Goal: Task Accomplishment & Management: Manage account settings

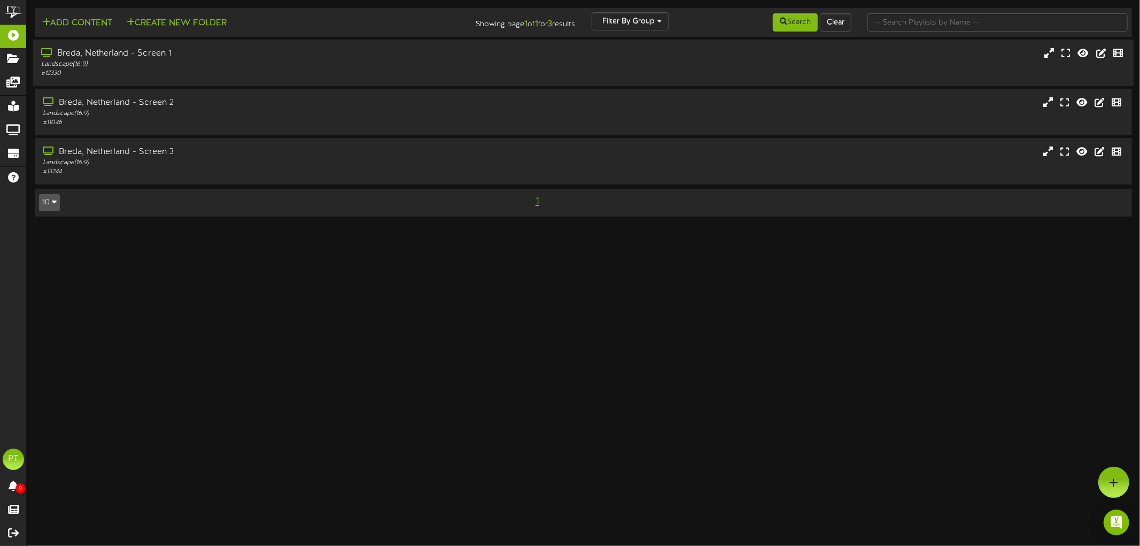
click at [593, 65] on div "Breda, Netherland - Screen 1 Landscape ( 16:9 ) # 12330" at bounding box center [583, 63] width 1100 height 30
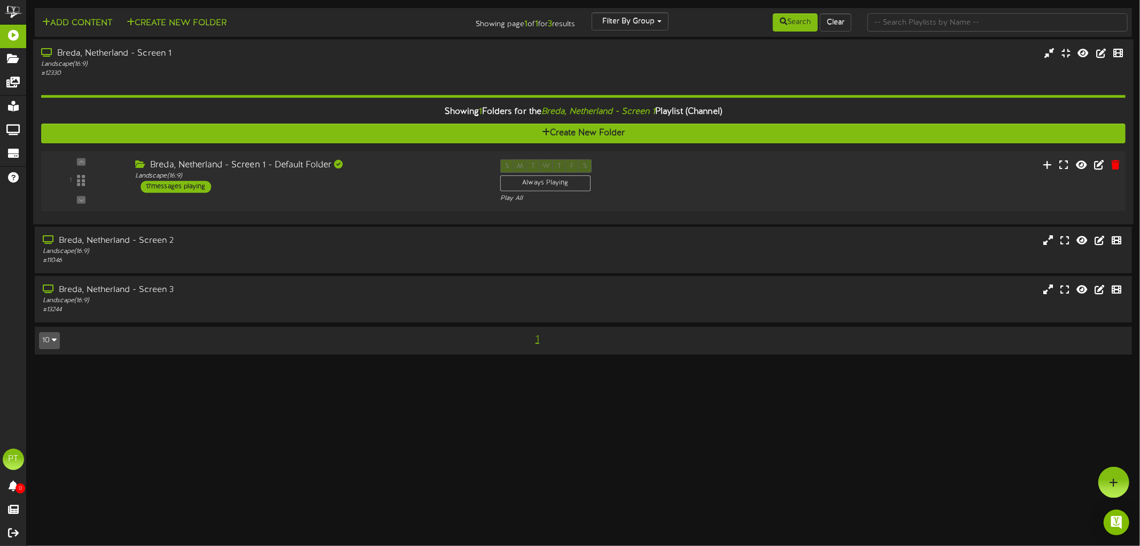
click at [193, 186] on div "17 messages playing" at bounding box center [176, 187] width 71 height 12
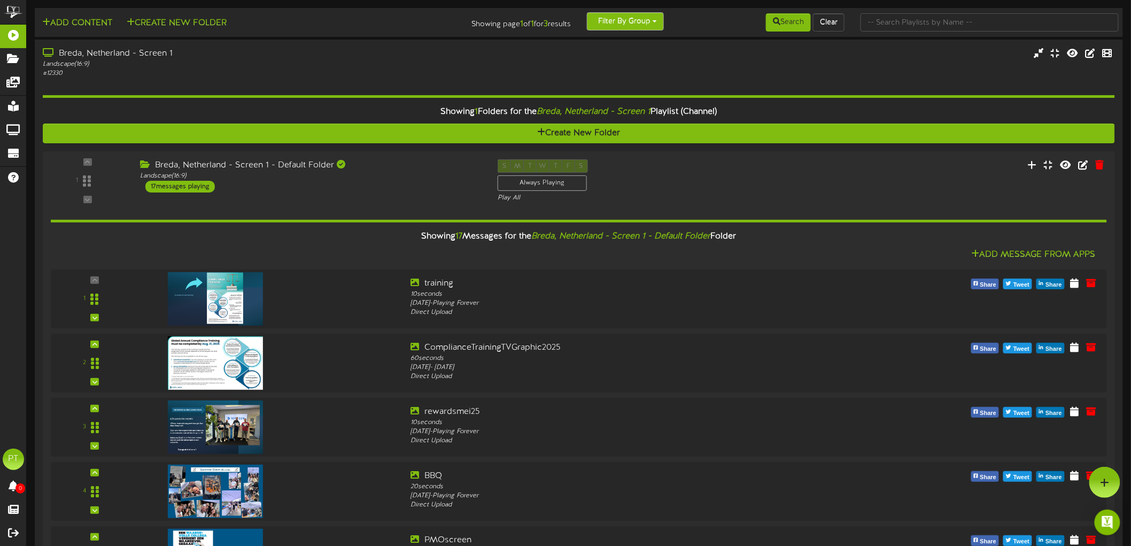
click at [654, 21] on span "button" at bounding box center [655, 21] width 4 height 2
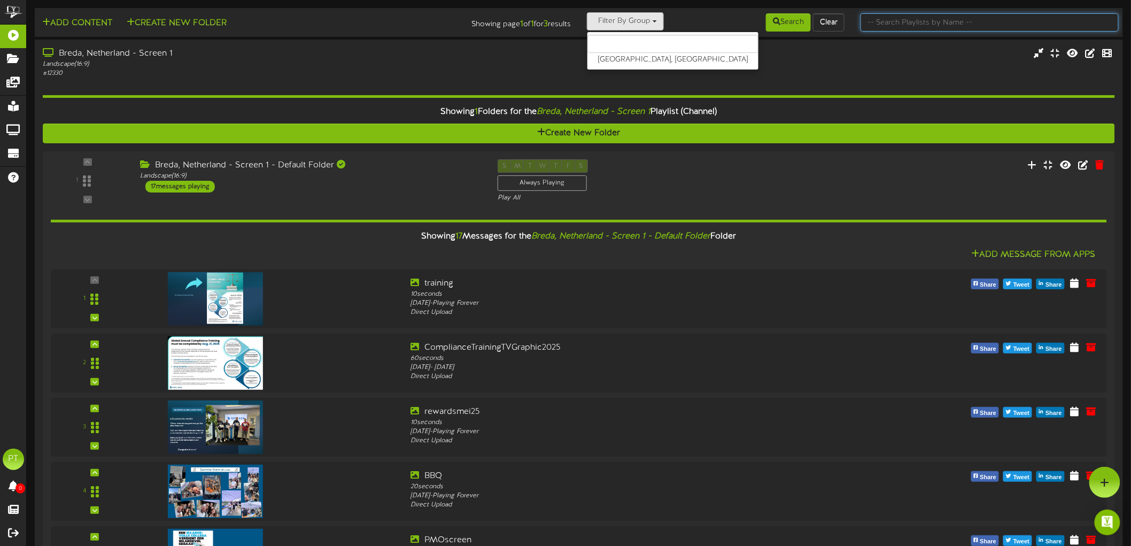
click at [888, 19] on input "text" at bounding box center [989, 22] width 258 height 18
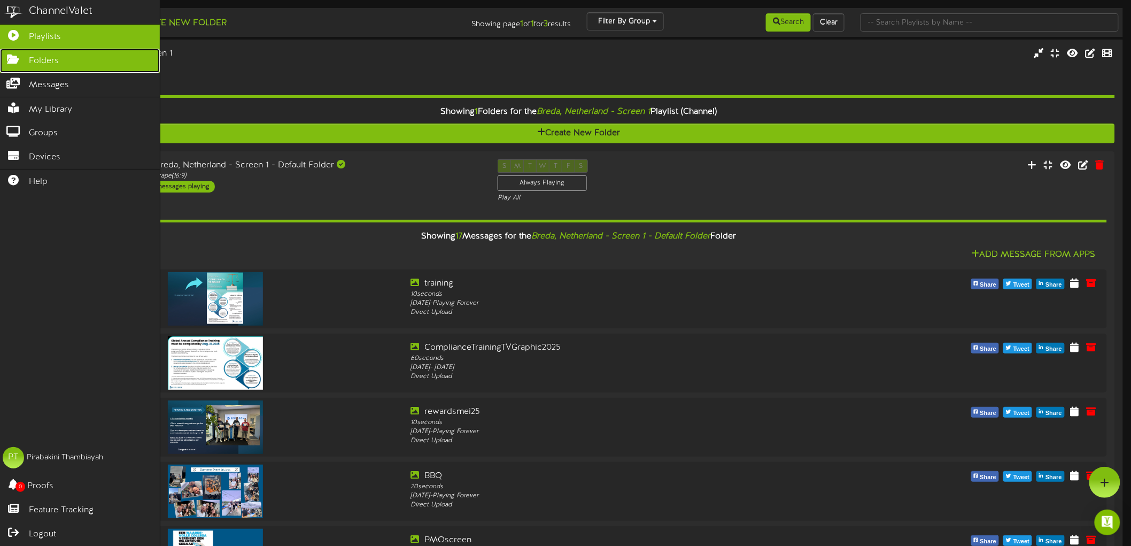
click at [19, 59] on icon at bounding box center [13, 58] width 27 height 8
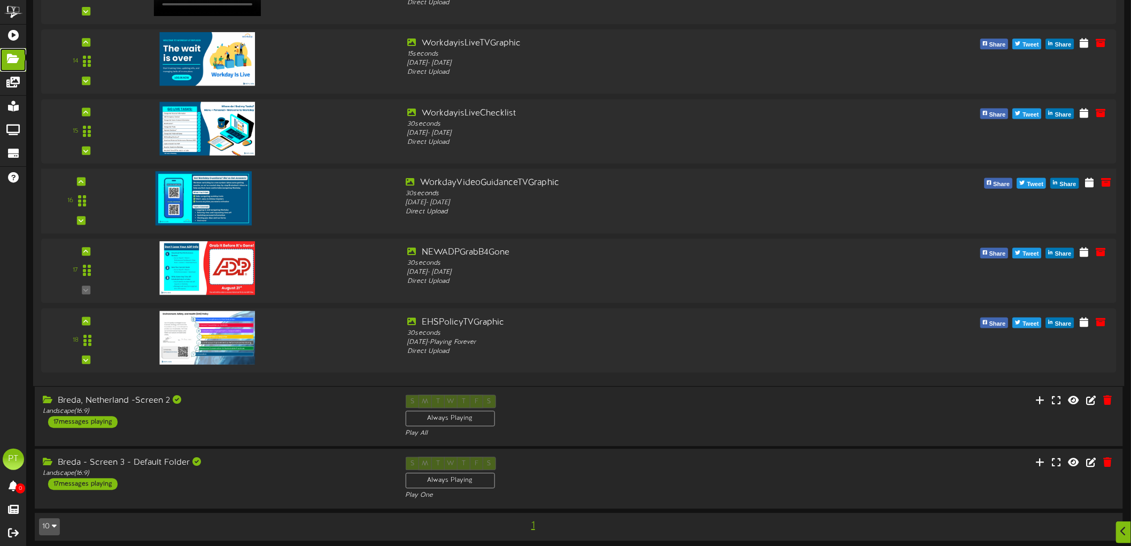
scroll to position [975, 0]
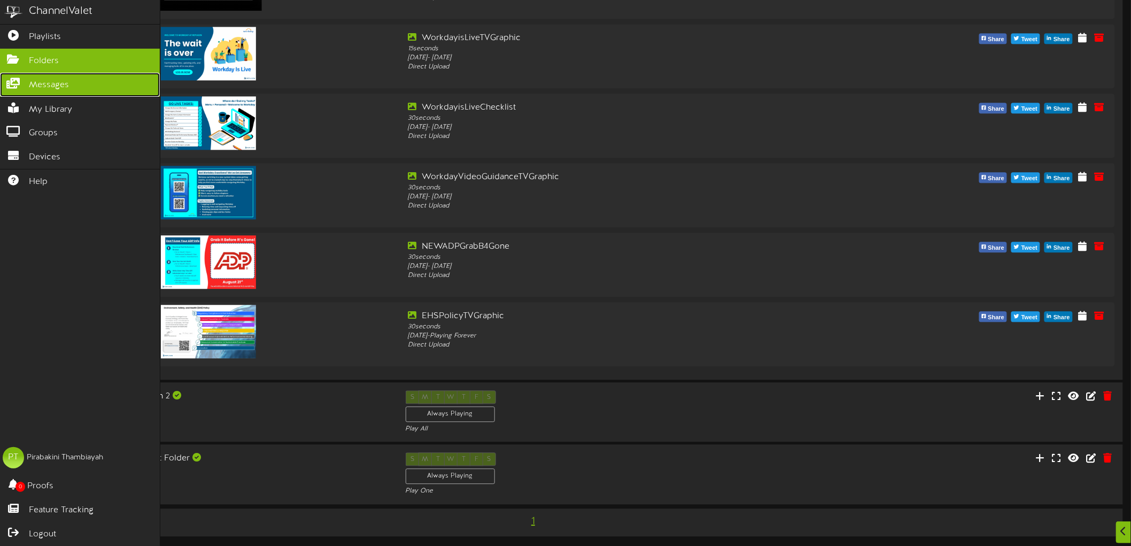
click at [20, 84] on icon at bounding box center [13, 82] width 27 height 8
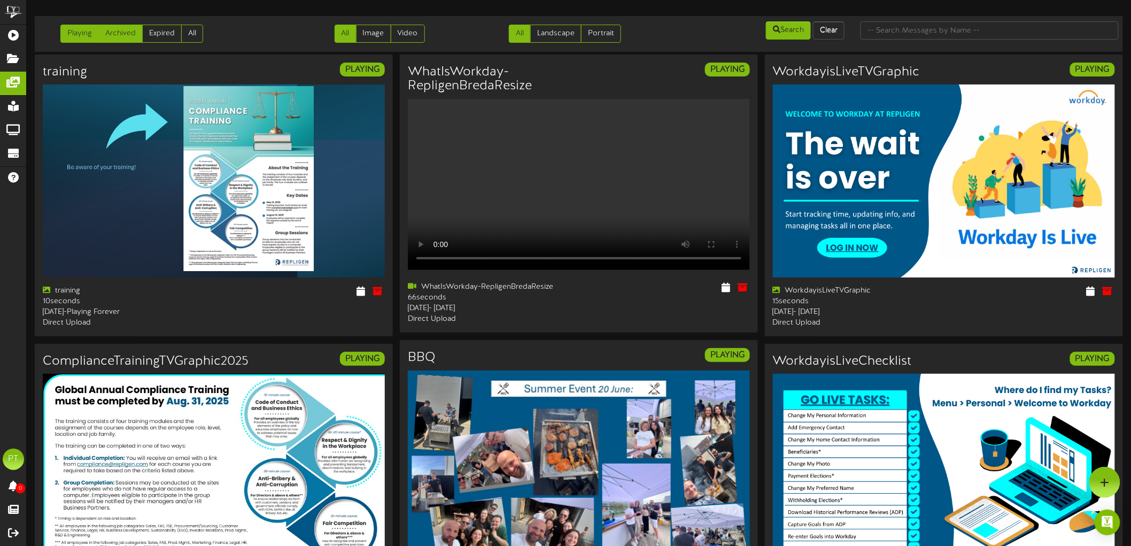
click at [125, 29] on link "Archived" at bounding box center [120, 34] width 44 height 18
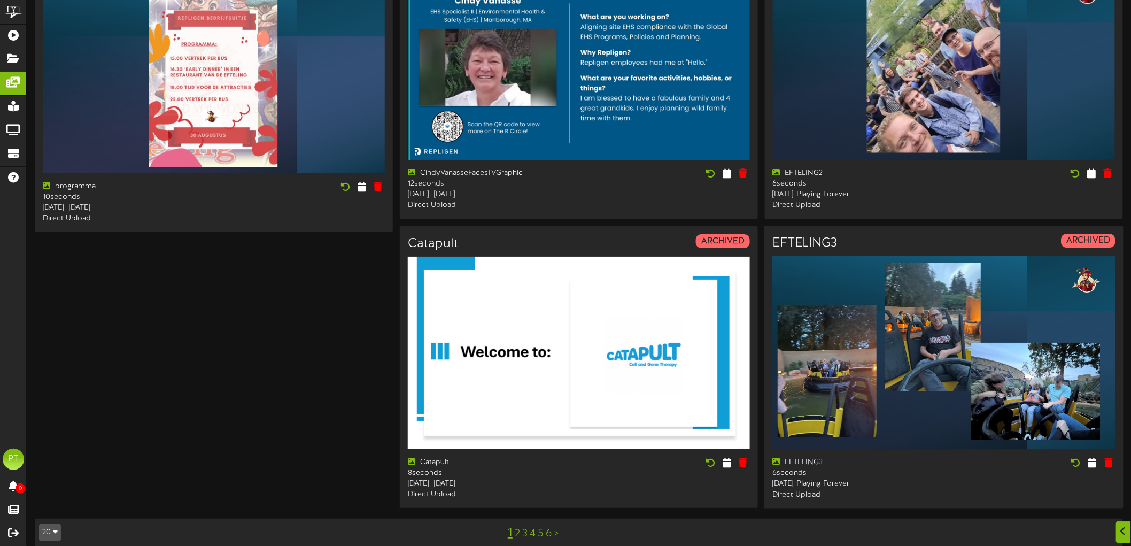
scroll to position [1569, 0]
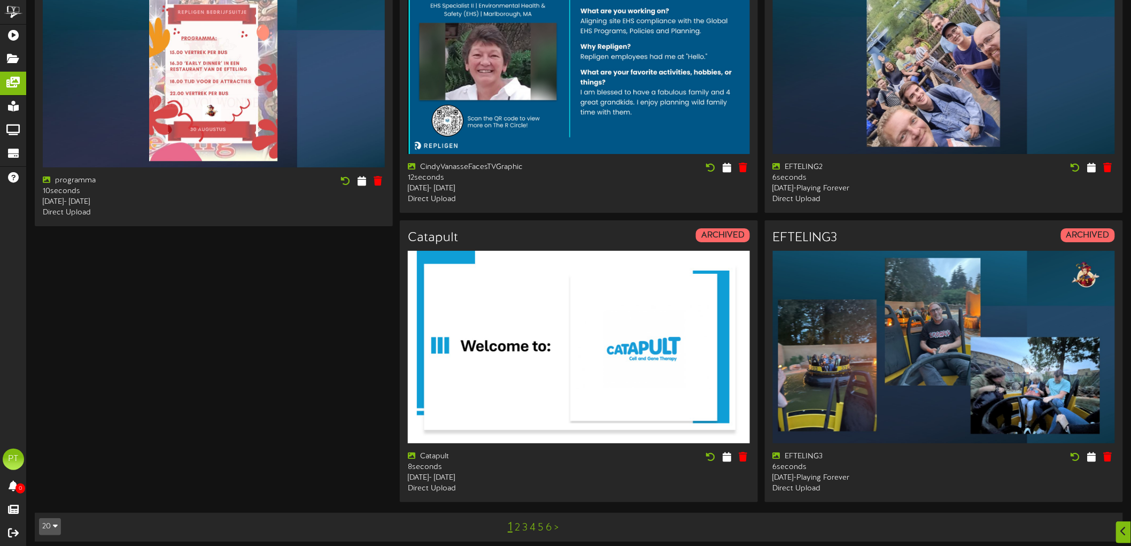
click at [549, 522] on link "6" at bounding box center [549, 528] width 6 height 12
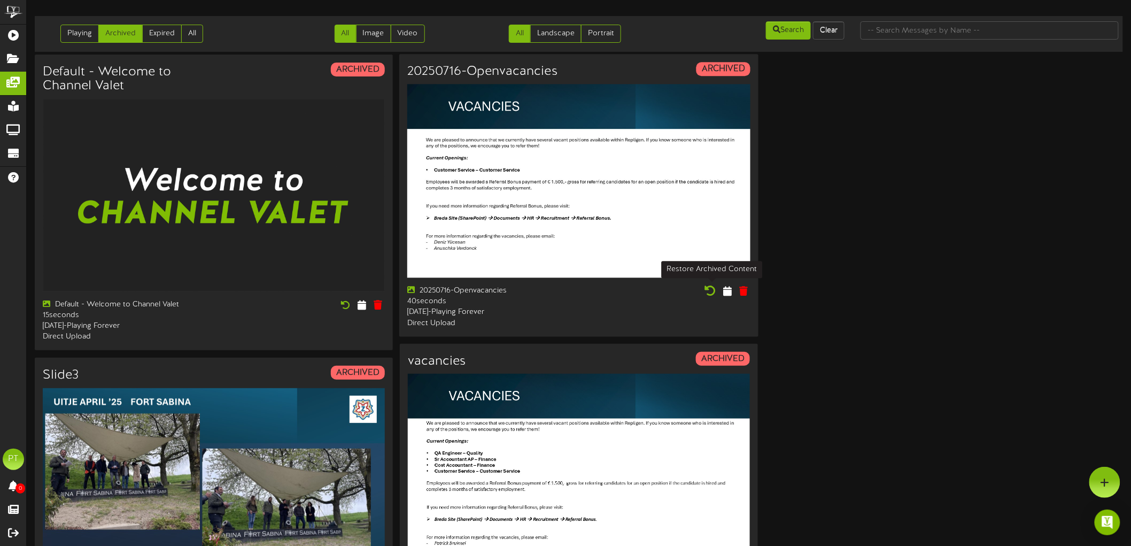
click at [710, 290] on icon at bounding box center [711, 291] width 12 height 12
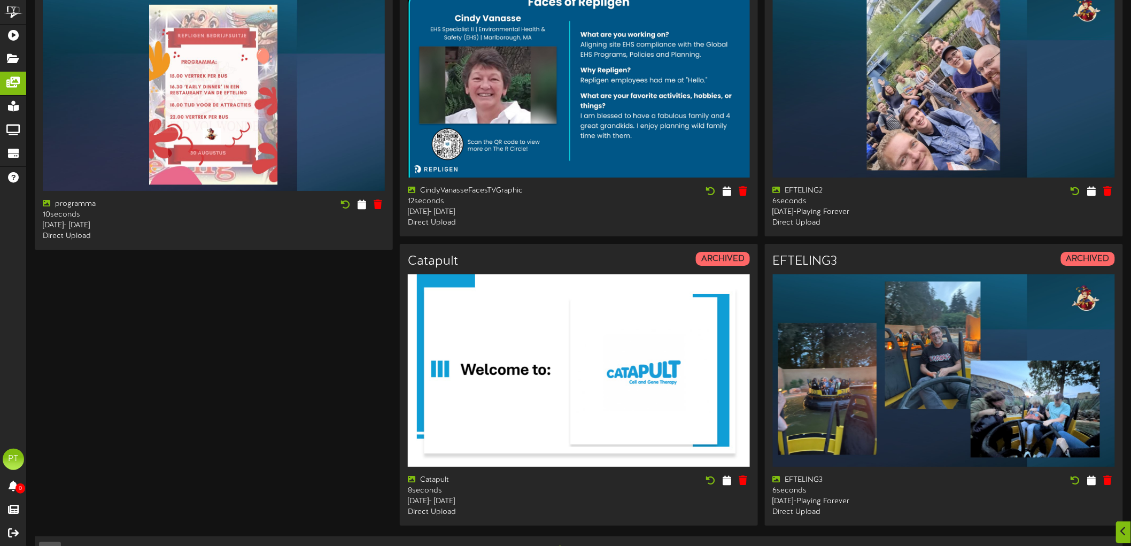
scroll to position [1569, 0]
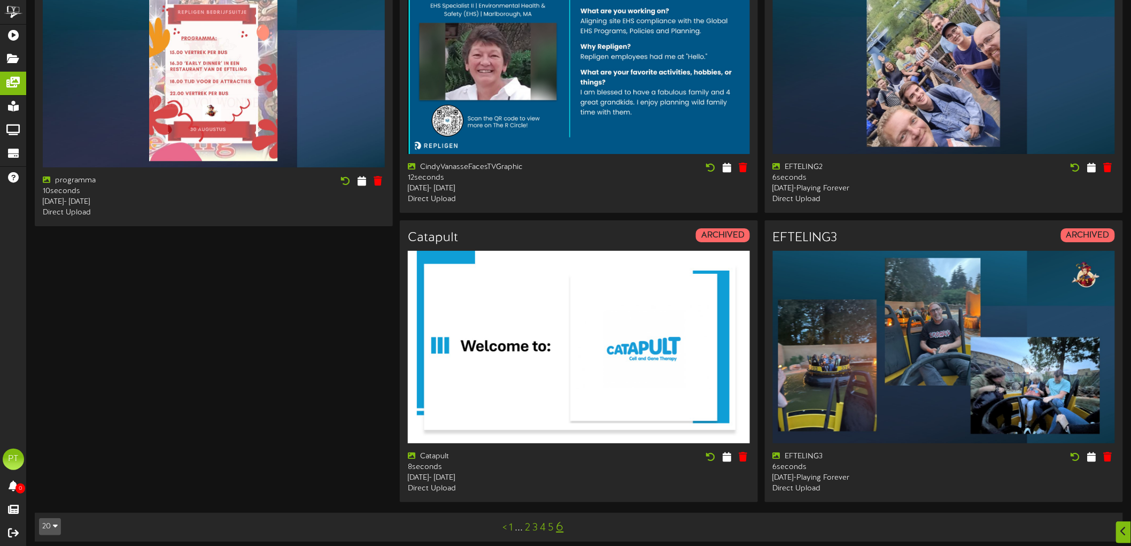
click at [565, 519] on div "< 1 ... 2 3 4 5 6" at bounding box center [533, 527] width 274 height 20
click at [561, 521] on link "6" at bounding box center [559, 527] width 7 height 14
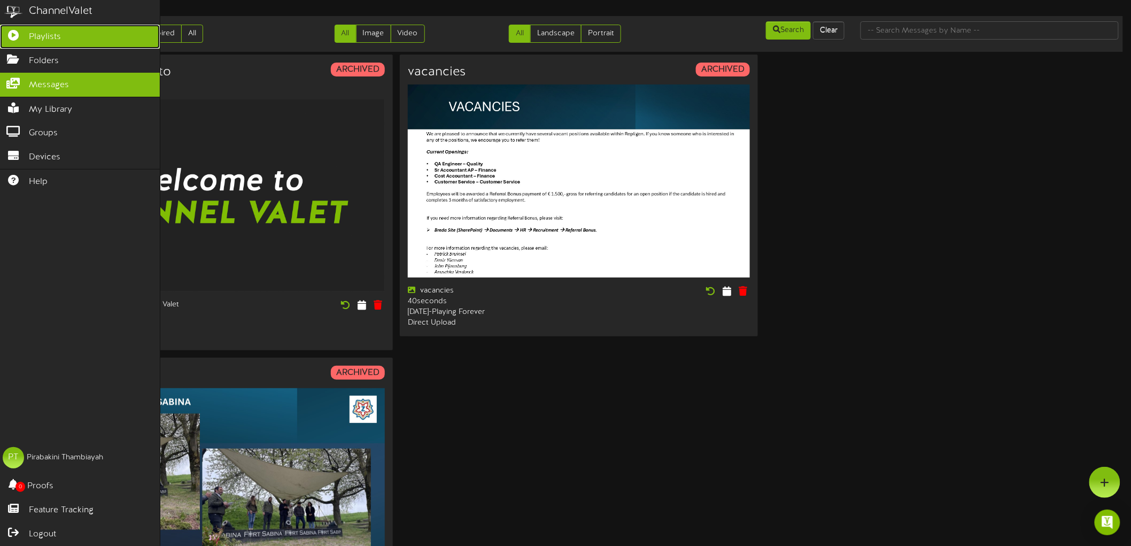
click at [38, 35] on span "Playlists" at bounding box center [45, 37] width 32 height 12
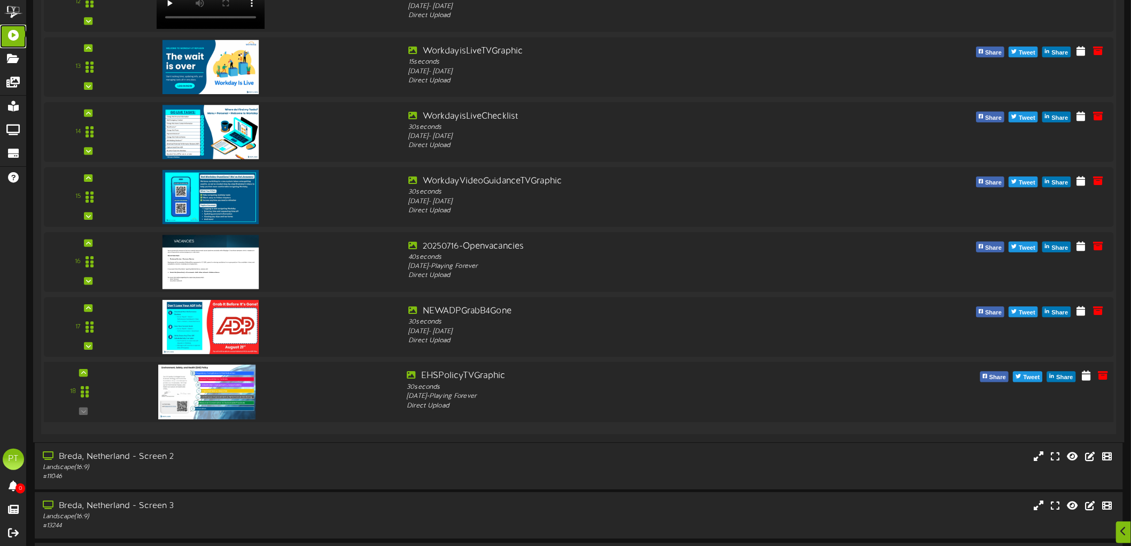
scroll to position [1009, 0]
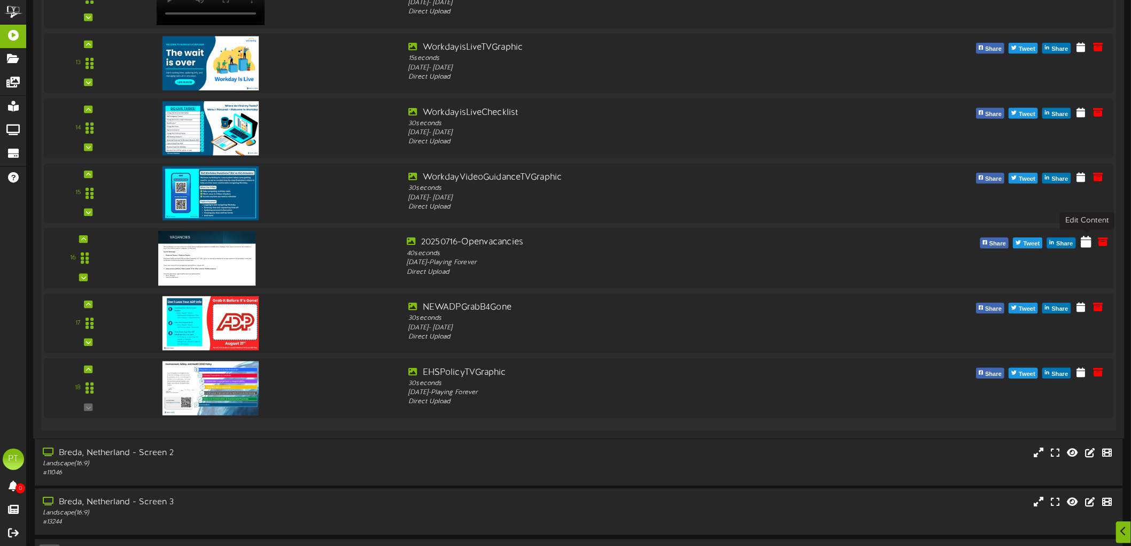
click at [1083, 242] on icon at bounding box center [1086, 241] width 11 height 12
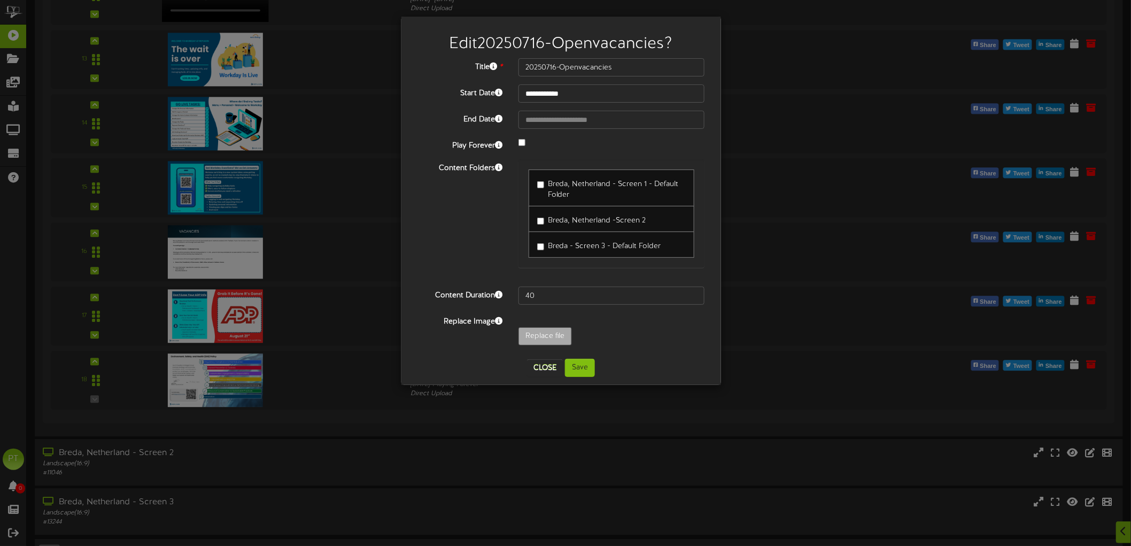
click at [810, 223] on div "**********" at bounding box center [565, 273] width 1131 height 546
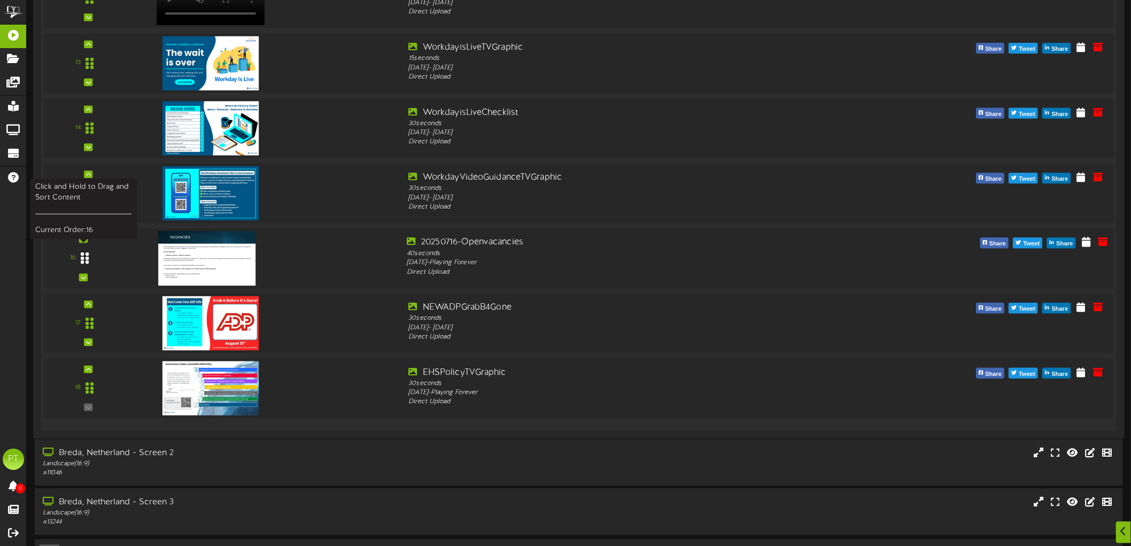
click at [92, 260] on div at bounding box center [85, 257] width 25 height 27
click at [1089, 244] on icon at bounding box center [1086, 241] width 11 height 12
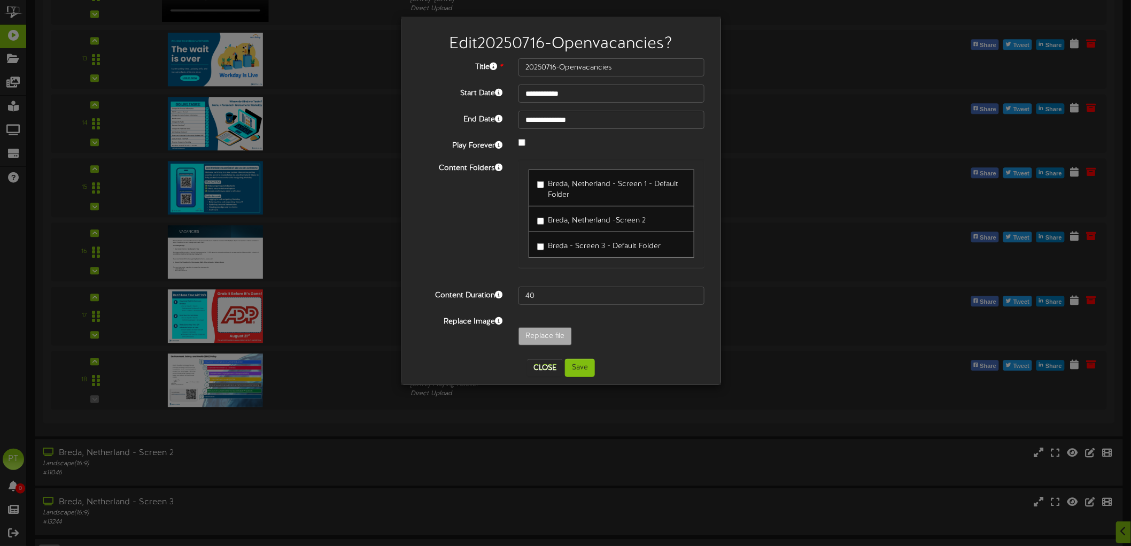
click at [538, 180] on label "Breda, Netherland - Screen 1 - Default Folder" at bounding box center [611, 187] width 149 height 25
click at [537, 242] on label "Breda - Screen 3 - Default Folder" at bounding box center [599, 244] width 124 height 14
click at [573, 370] on button "Save" at bounding box center [580, 368] width 30 height 18
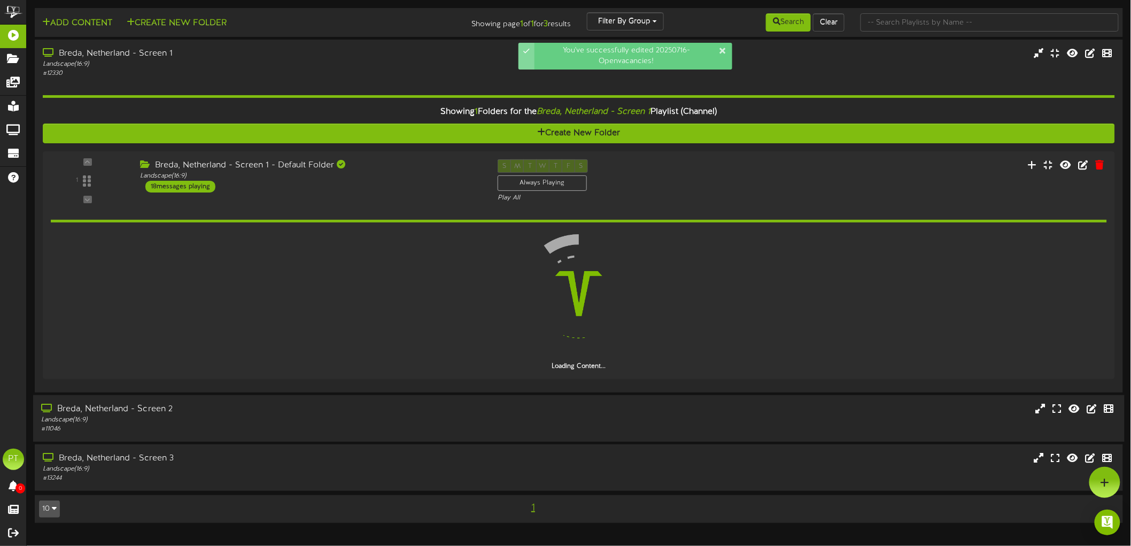
scroll to position [0, 0]
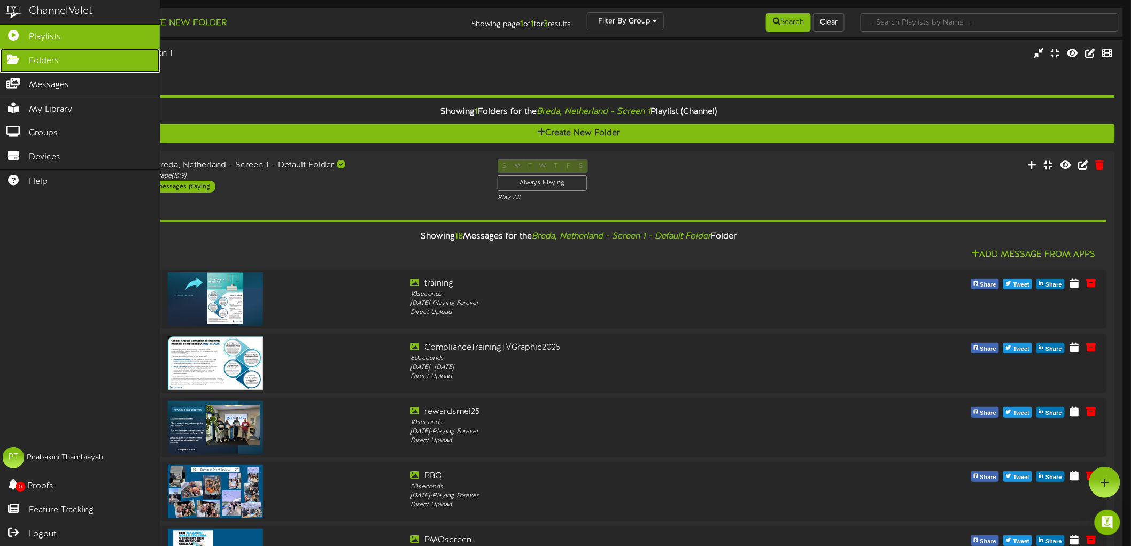
click at [35, 59] on span "Folders" at bounding box center [44, 61] width 30 height 12
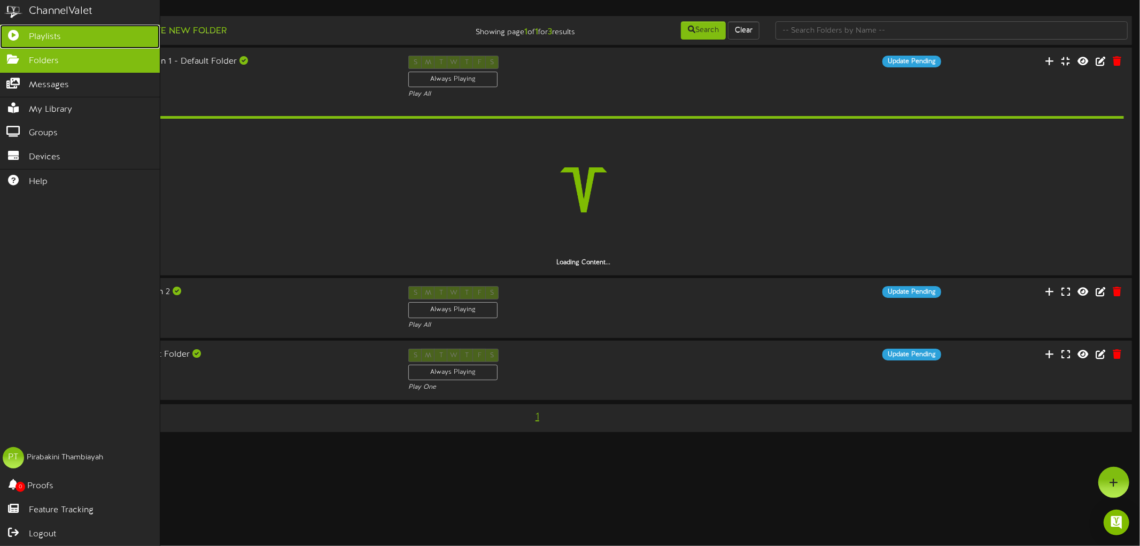
click at [43, 41] on span "Playlists" at bounding box center [45, 37] width 32 height 12
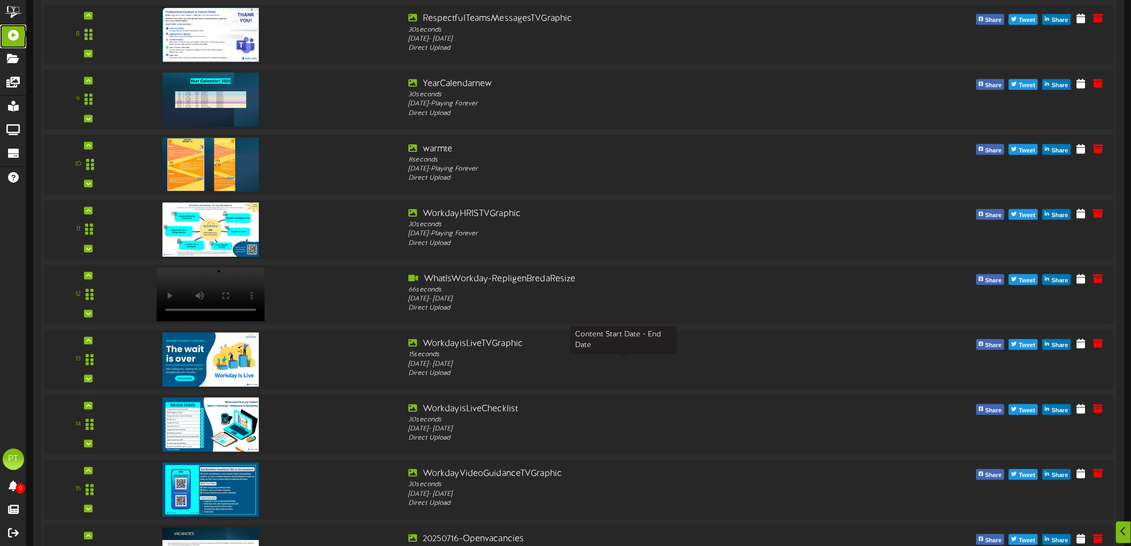
scroll to position [950, 0]
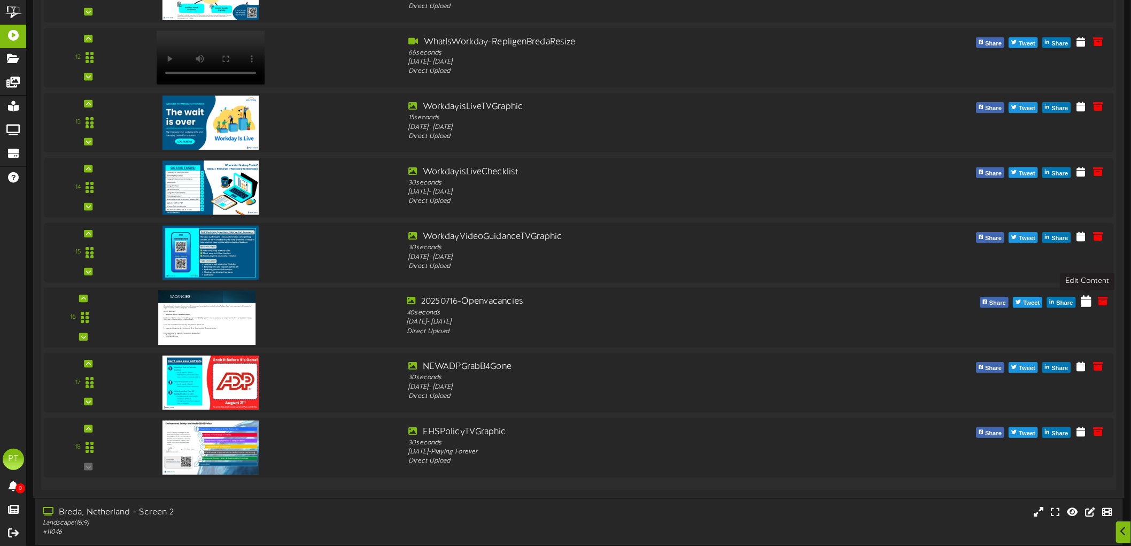
click at [1092, 299] on icon at bounding box center [1086, 300] width 11 height 12
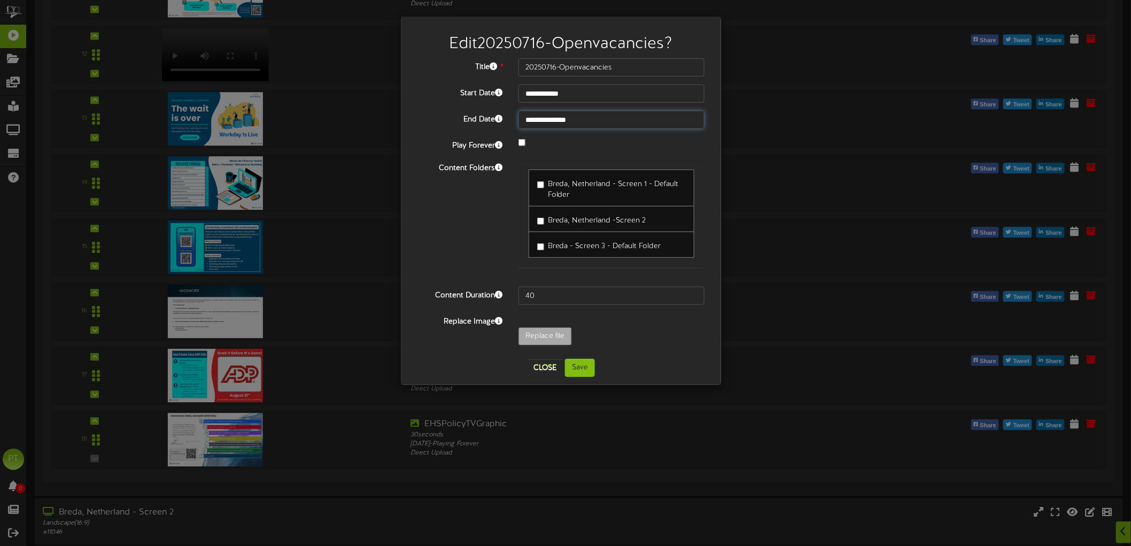
click at [580, 123] on input "**********" at bounding box center [611, 120] width 187 height 18
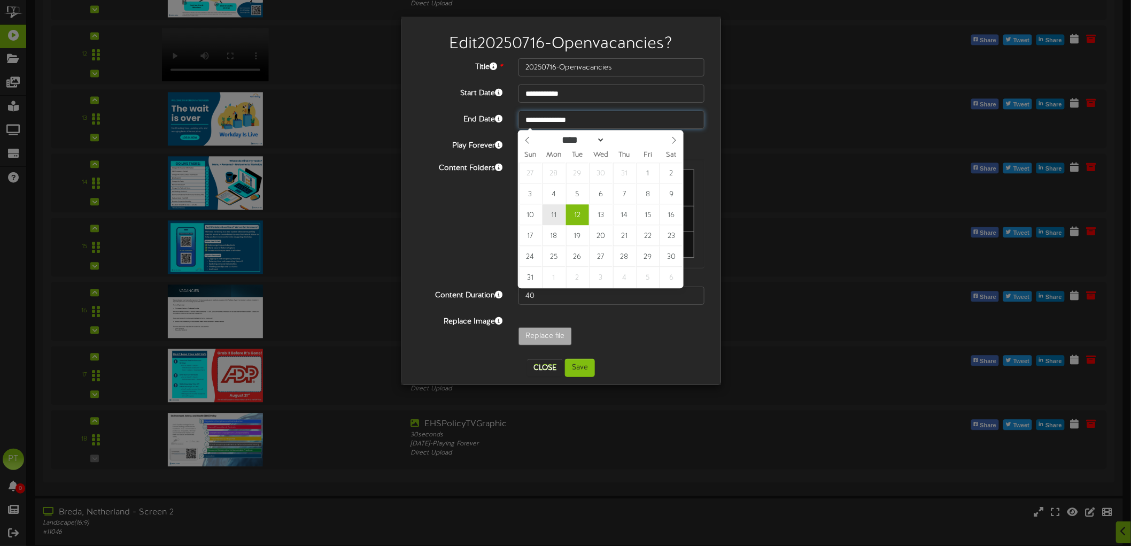
type input "**********"
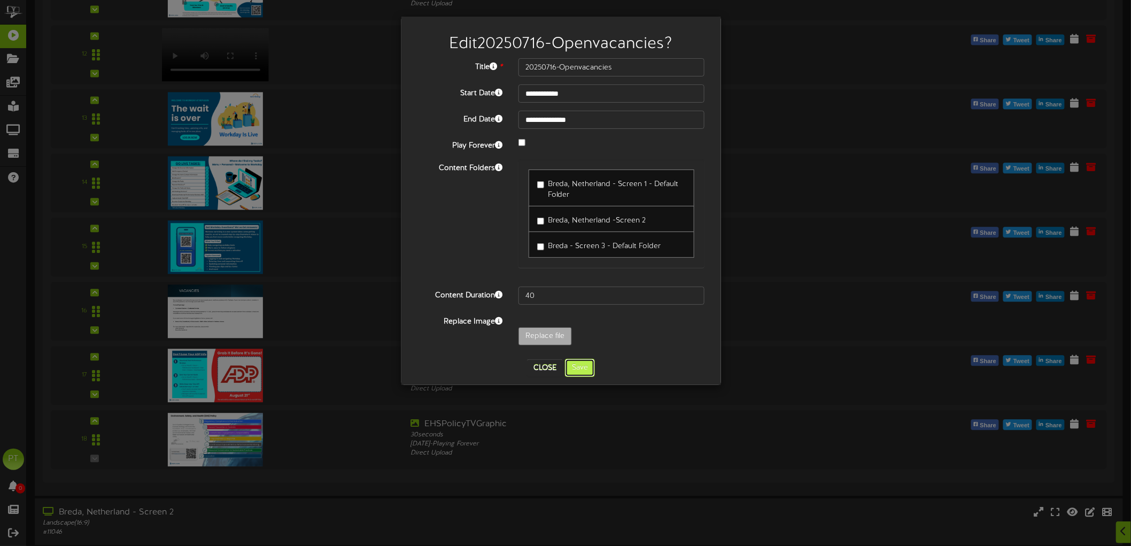
click at [579, 371] on button "Save" at bounding box center [580, 368] width 30 height 18
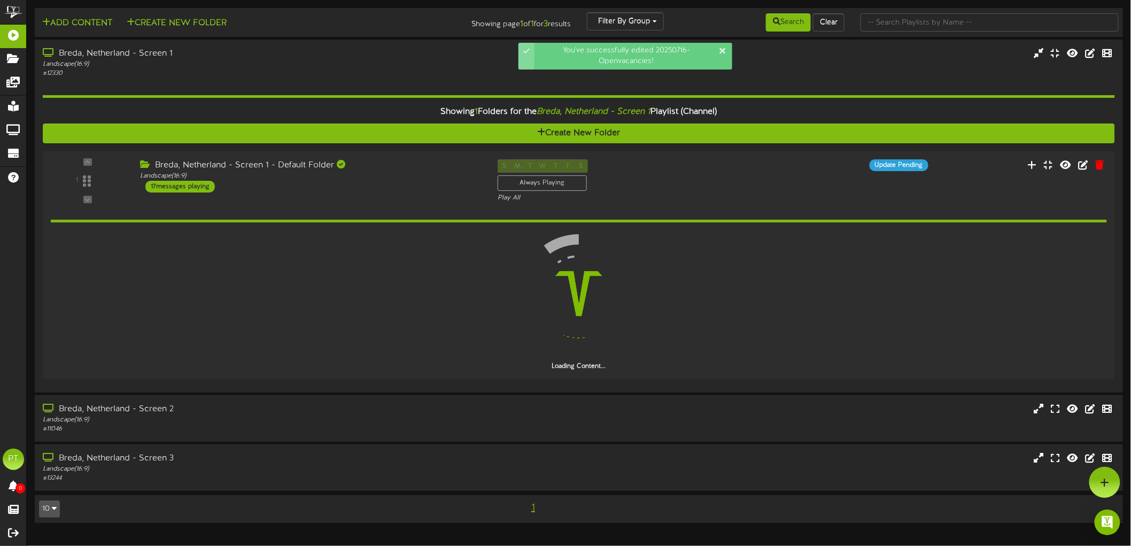
scroll to position [0, 0]
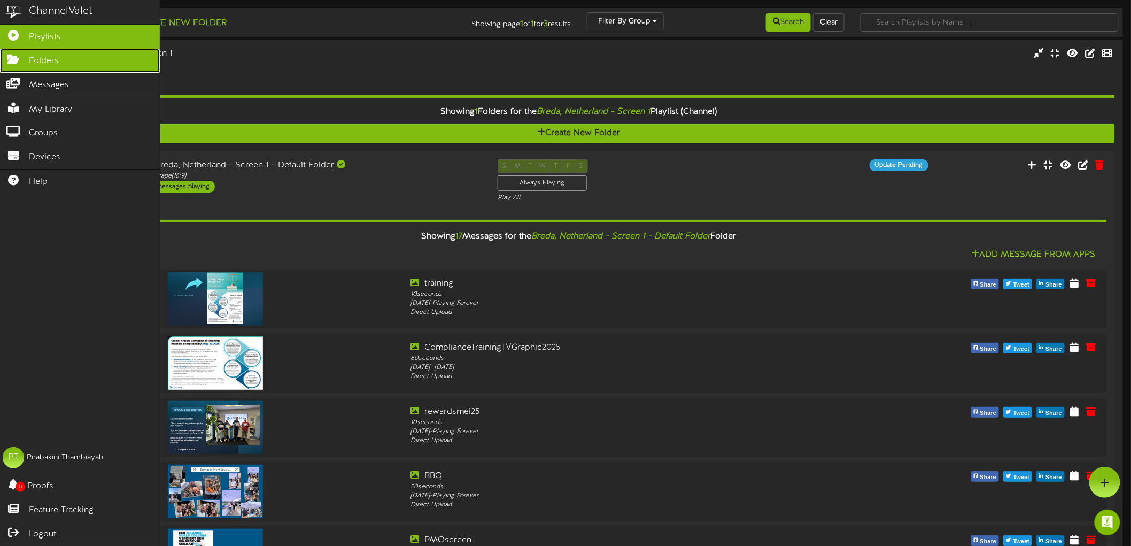
click at [19, 61] on icon at bounding box center [13, 58] width 27 height 8
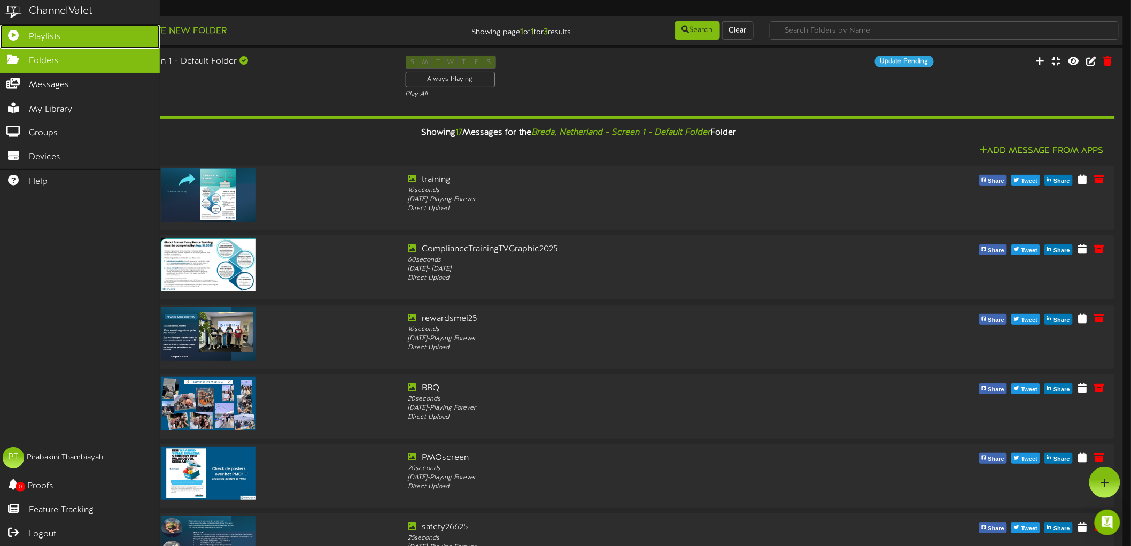
click at [23, 36] on icon at bounding box center [13, 34] width 27 height 8
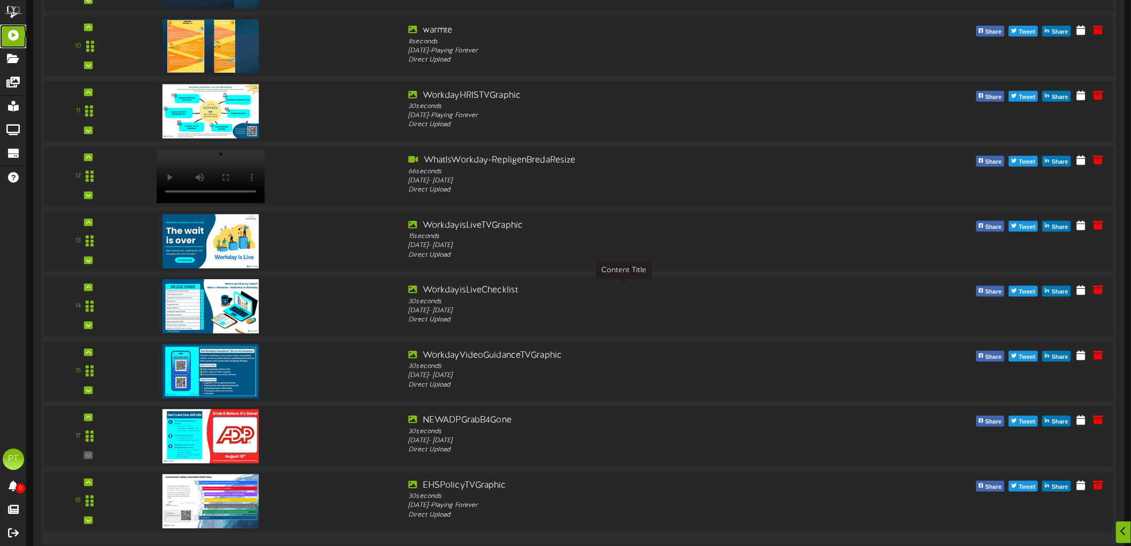
scroll to position [976, 0]
